Goal: Find specific page/section

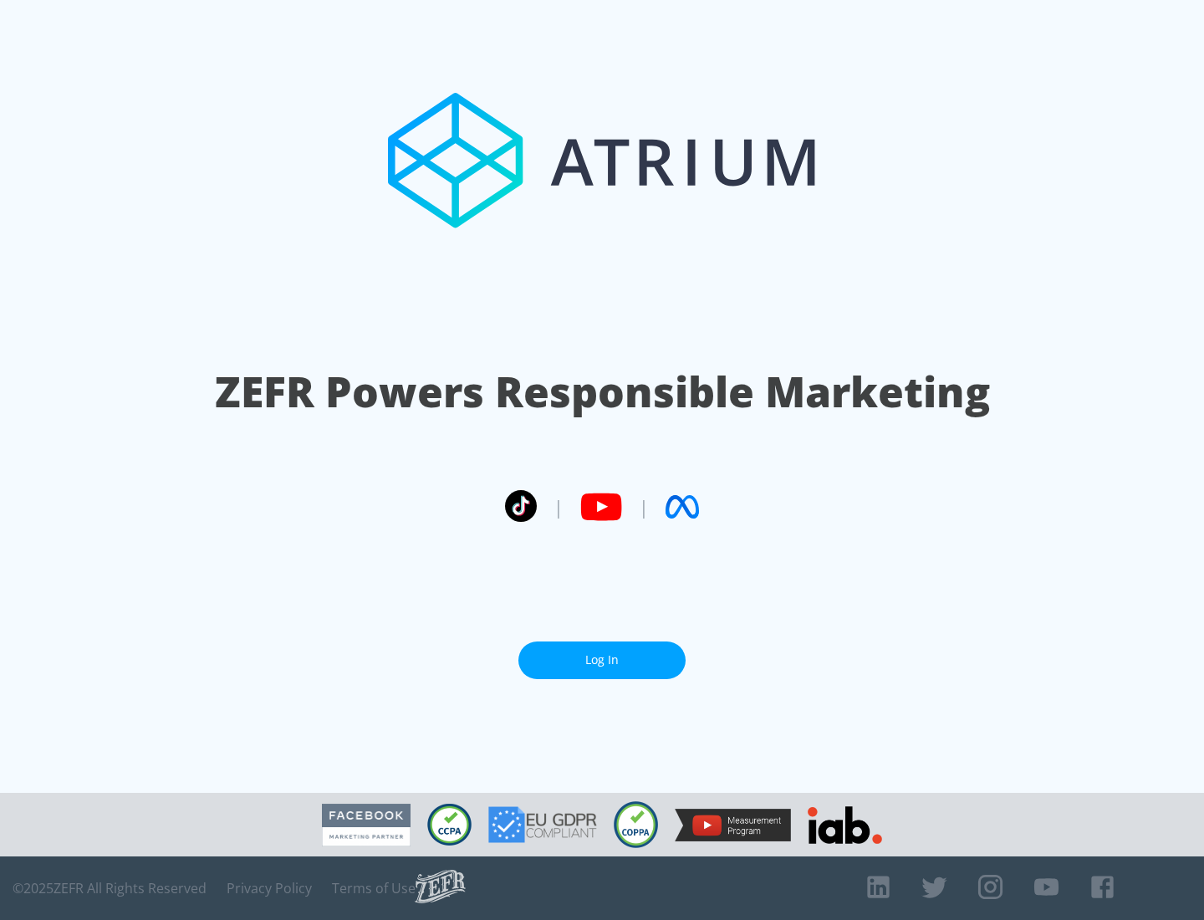
click at [602, 660] on link "Log In" at bounding box center [601, 660] width 167 height 38
